Goal: Task Accomplishment & Management: Manage account settings

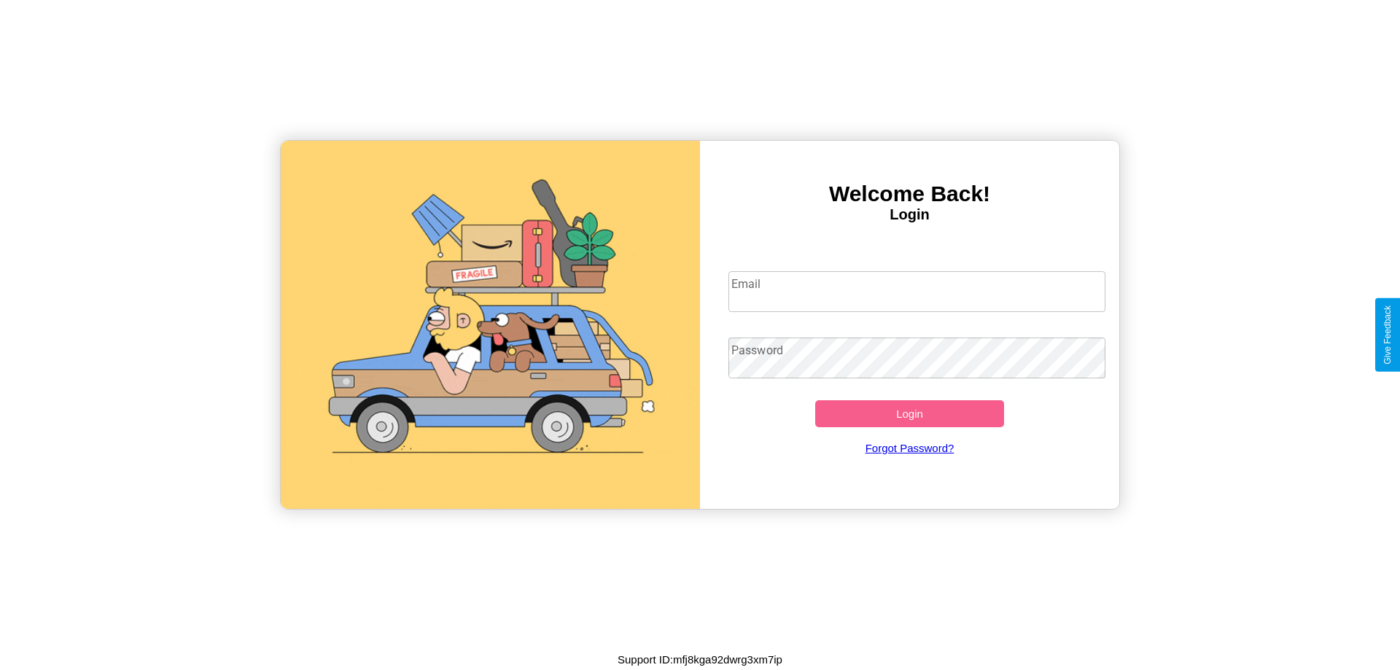
click at [917, 291] on input "Email" at bounding box center [918, 291] width 378 height 41
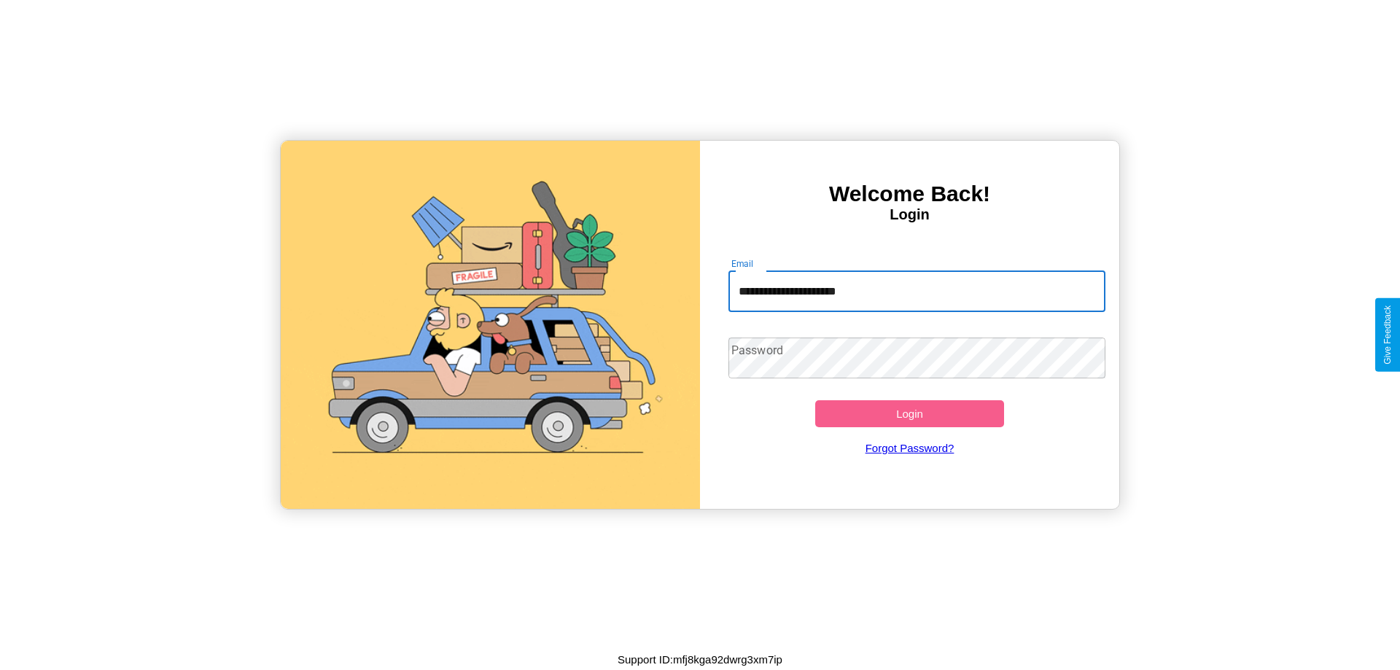
type input "**********"
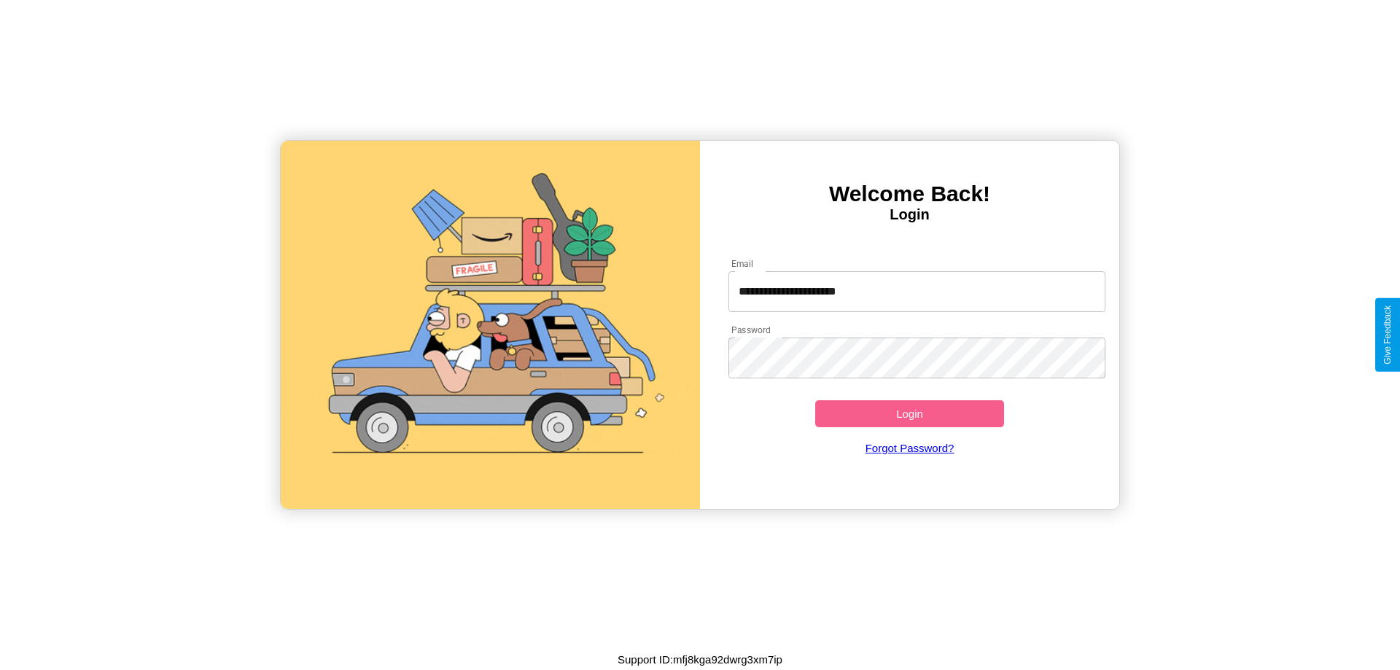
click at [910, 414] on button "Login" at bounding box center [909, 413] width 189 height 27
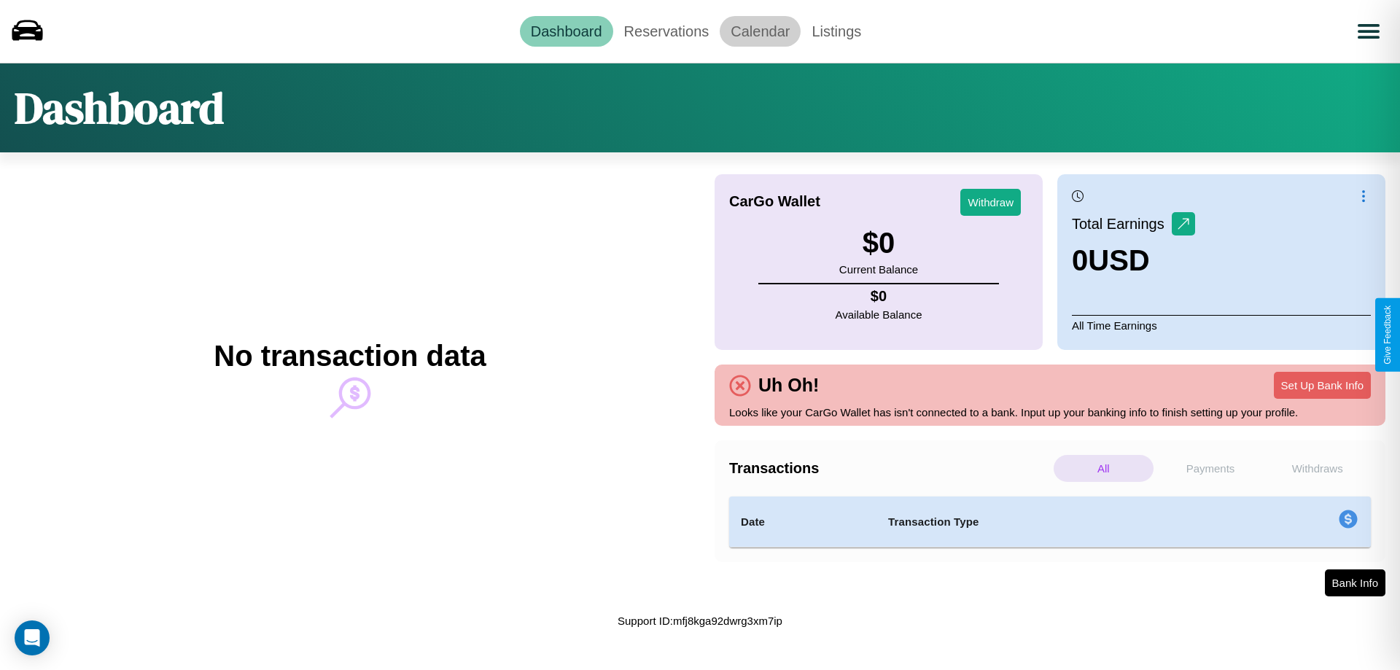
click at [760, 31] on link "Calendar" at bounding box center [760, 31] width 81 height 31
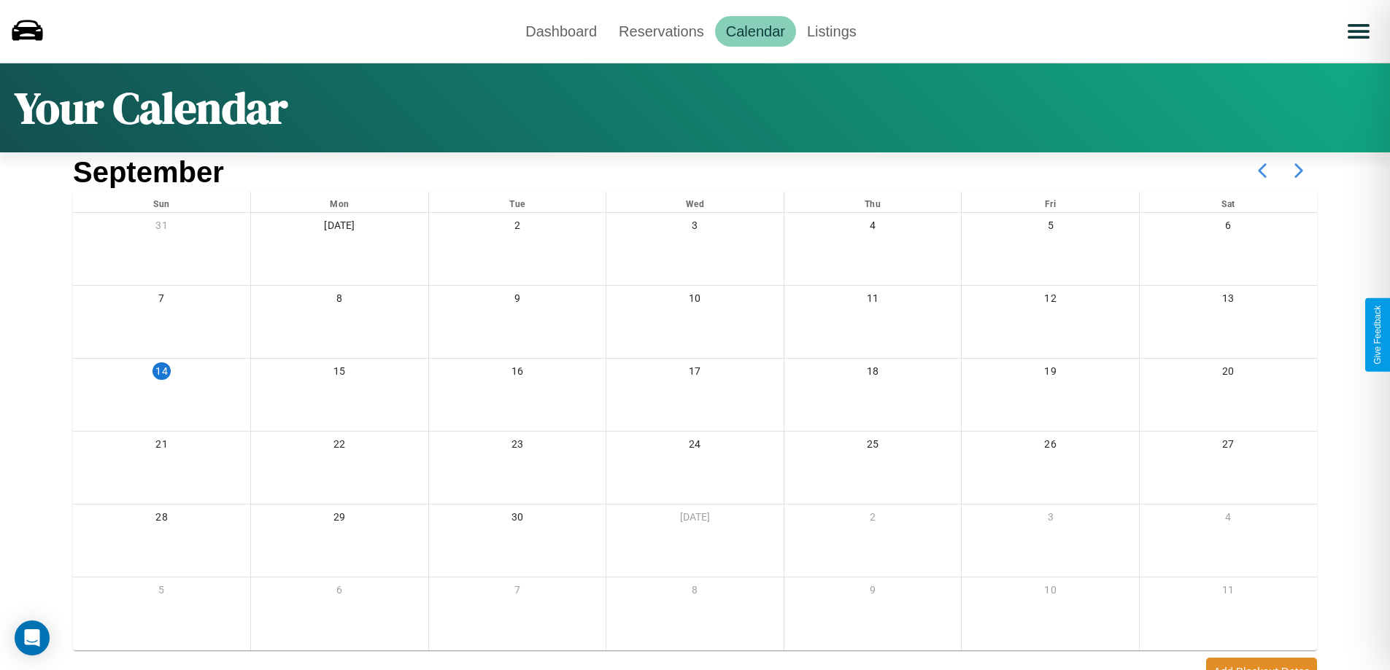
click at [1298, 171] on icon at bounding box center [1298, 170] width 36 height 36
click at [661, 31] on link "Reservations" at bounding box center [661, 31] width 107 height 31
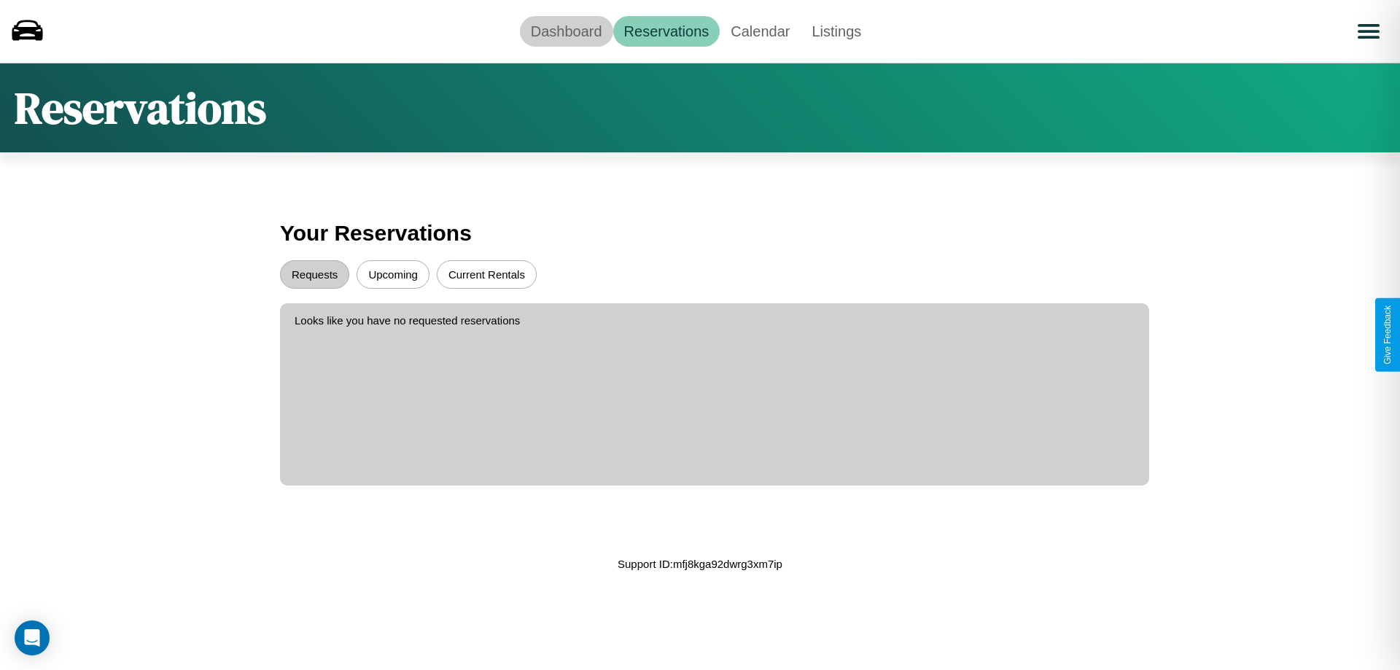
click at [566, 31] on link "Dashboard" at bounding box center [566, 31] width 93 height 31
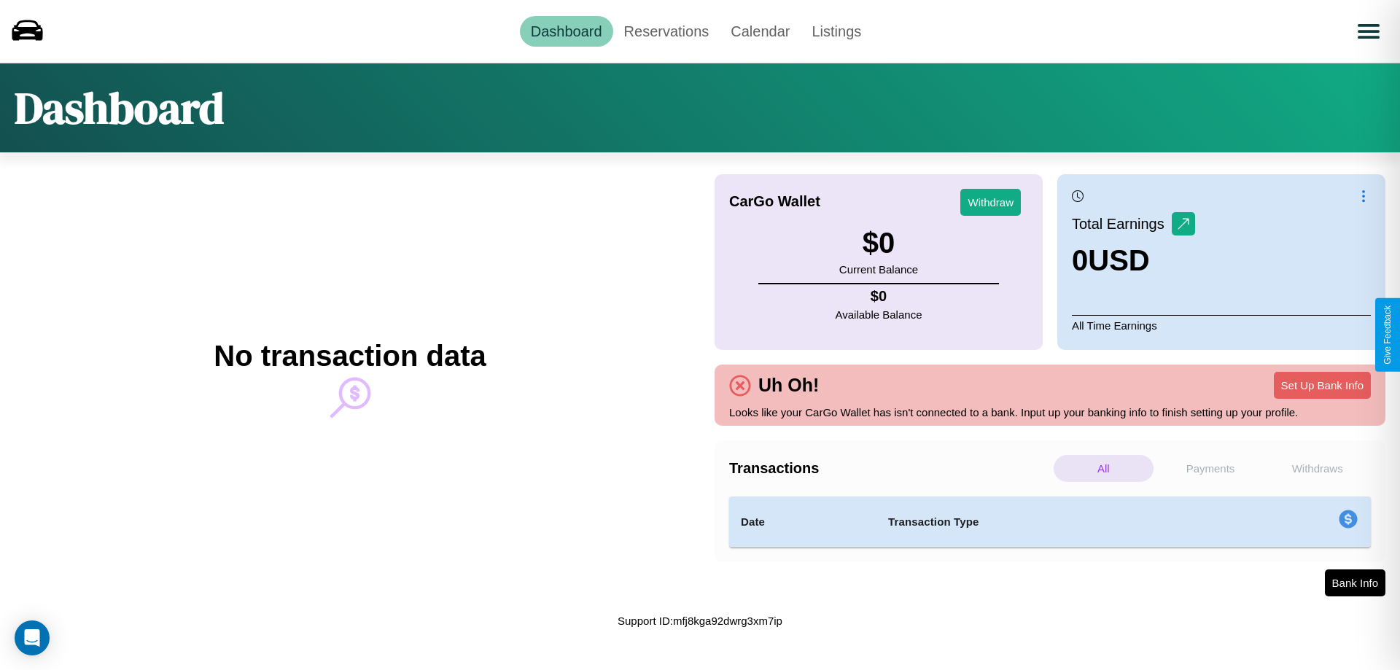
click at [1104, 468] on p "All" at bounding box center [1104, 468] width 100 height 27
click at [1211, 468] on p "Payments" at bounding box center [1211, 468] width 100 height 27
click at [1104, 468] on p "All" at bounding box center [1104, 468] width 100 height 27
click at [1211, 468] on p "Payments" at bounding box center [1211, 468] width 100 height 27
click at [1317, 468] on p "Withdraws" at bounding box center [1318, 468] width 100 height 27
